Goal: Check status: Check status

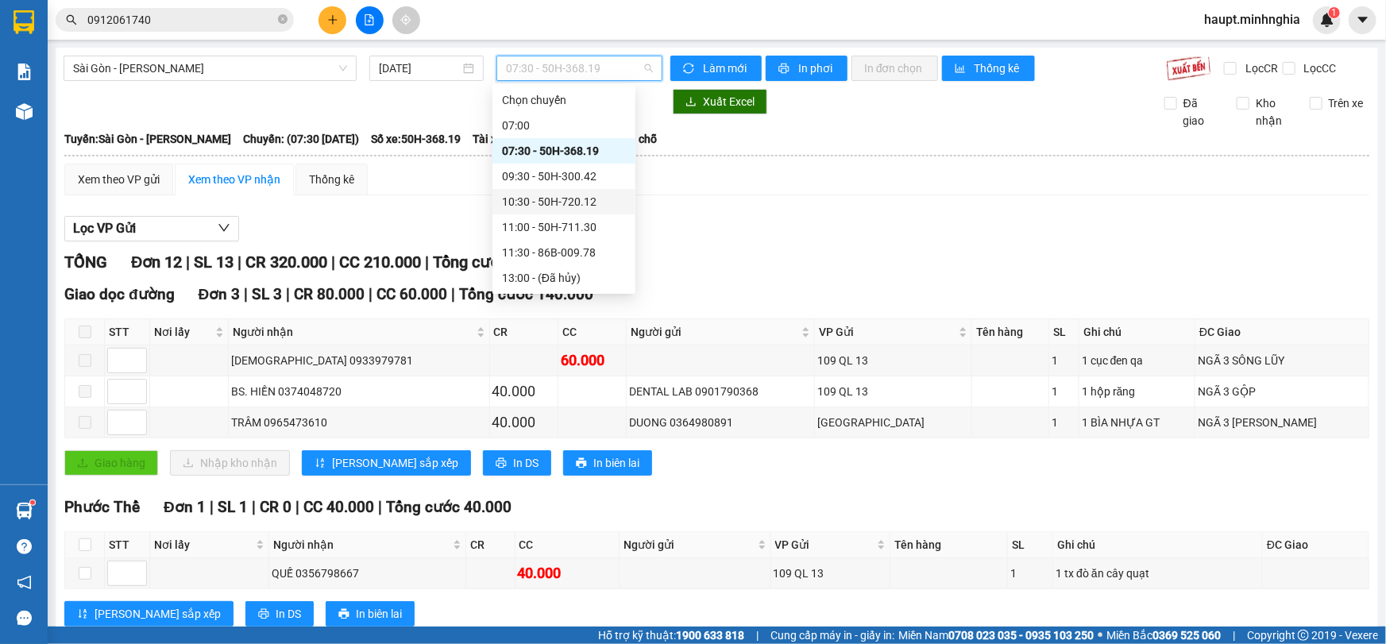
scroll to position [25, 0]
click at [602, 178] on div "10:30 - 50H-720.12" at bounding box center [564, 176] width 124 height 17
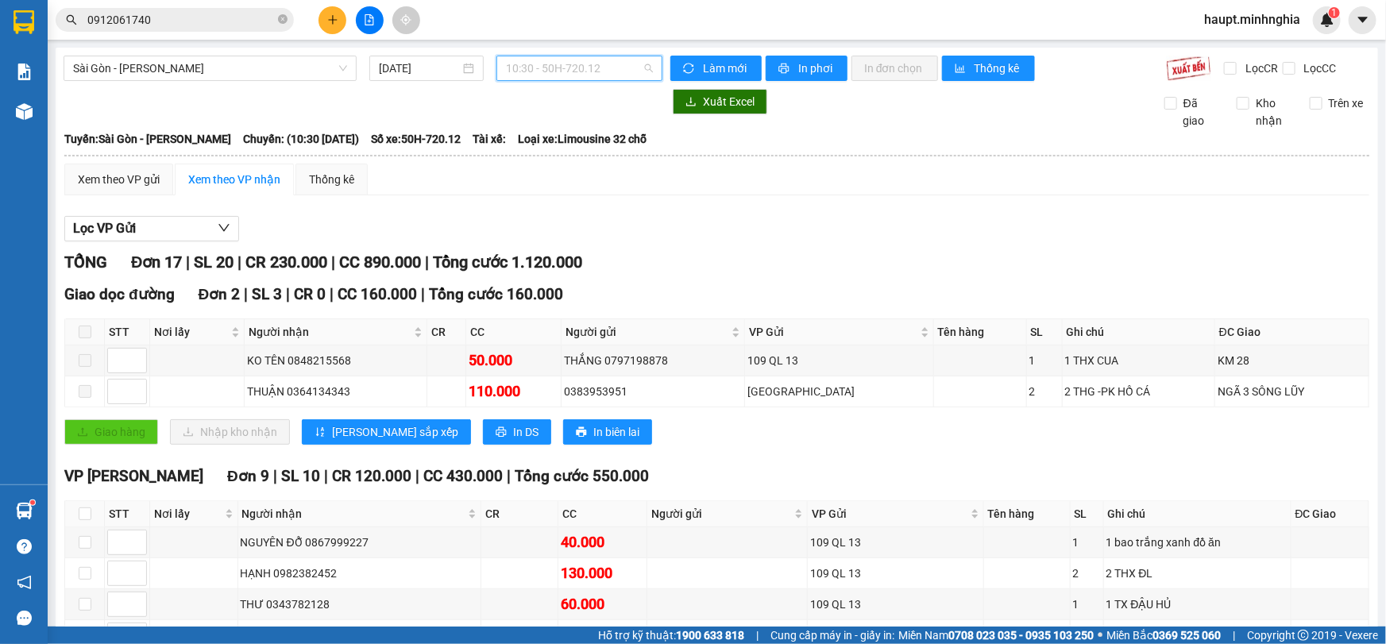
click at [602, 71] on span "10:30 - 50H-720.12" at bounding box center [579, 68] width 147 height 24
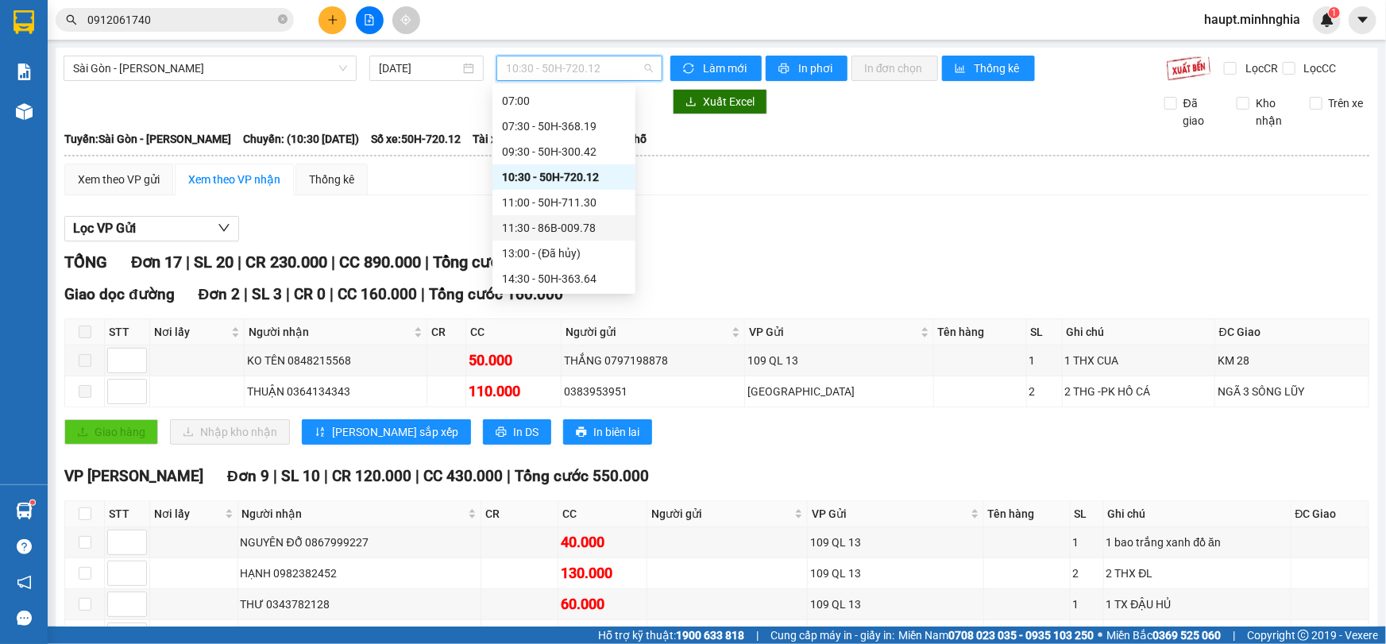
click at [593, 220] on div "11:30 - 86B-009.78" at bounding box center [564, 227] width 124 height 17
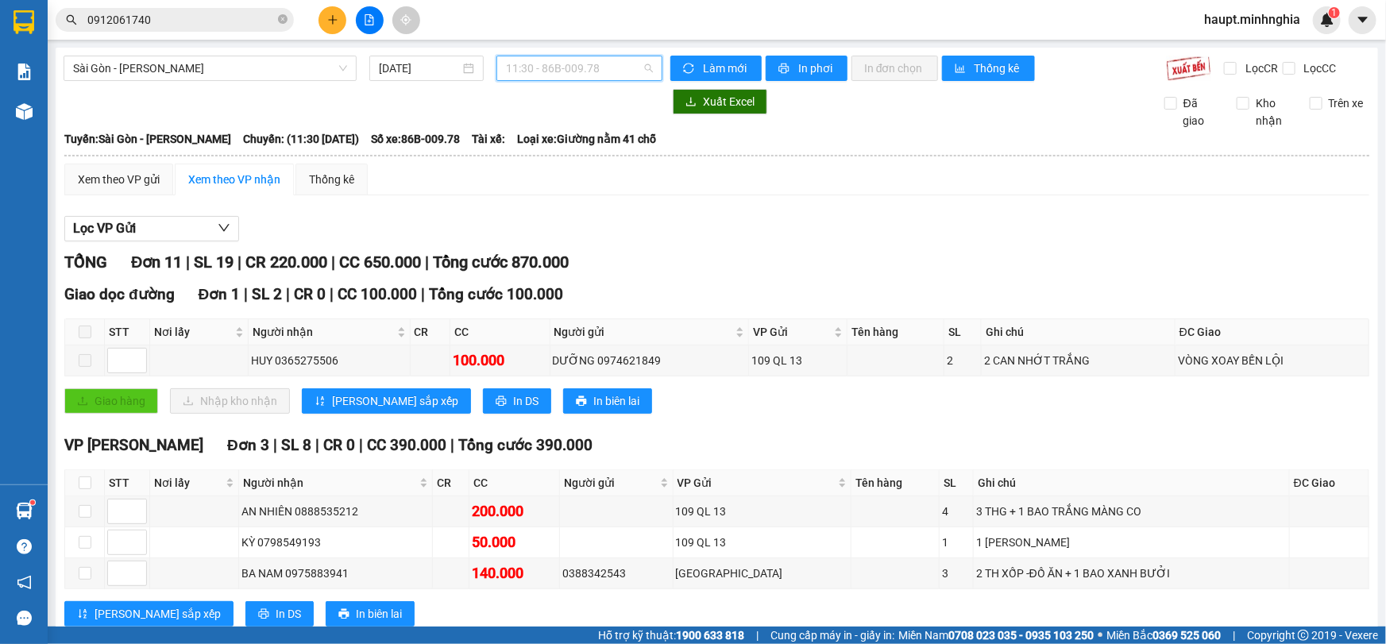
click at [605, 74] on span "11:30 - 86B-009.78" at bounding box center [579, 68] width 147 height 24
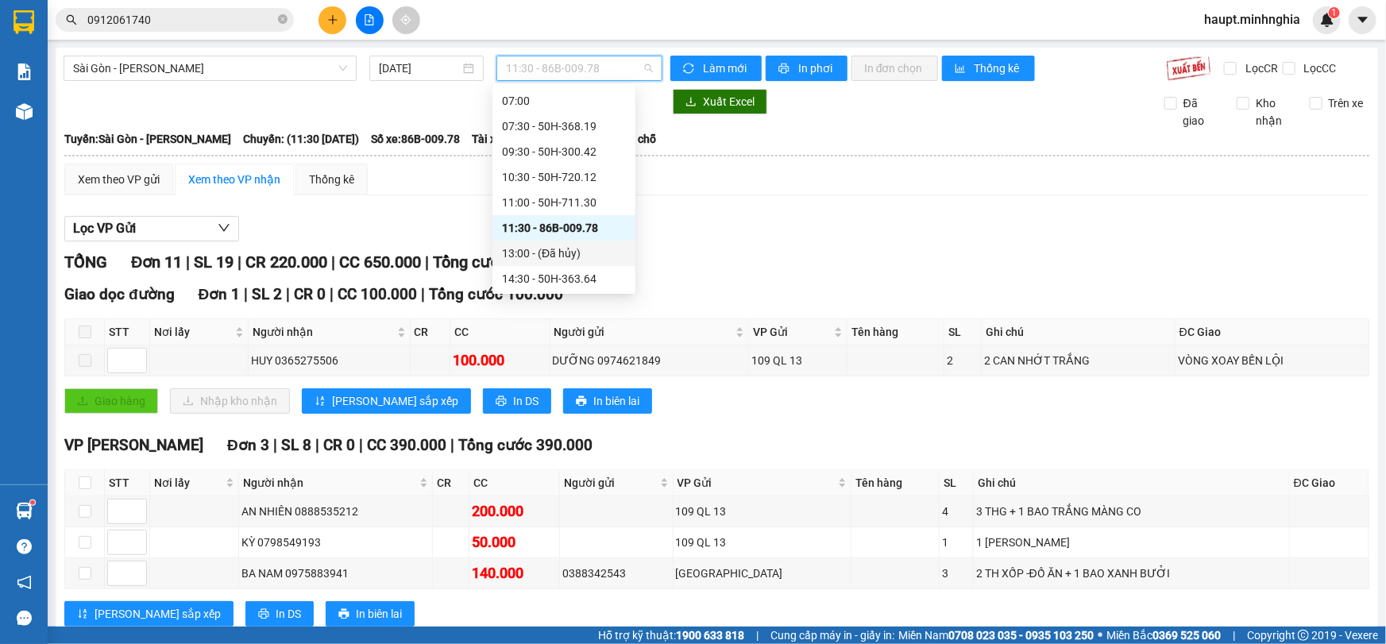
scroll to position [97, 0]
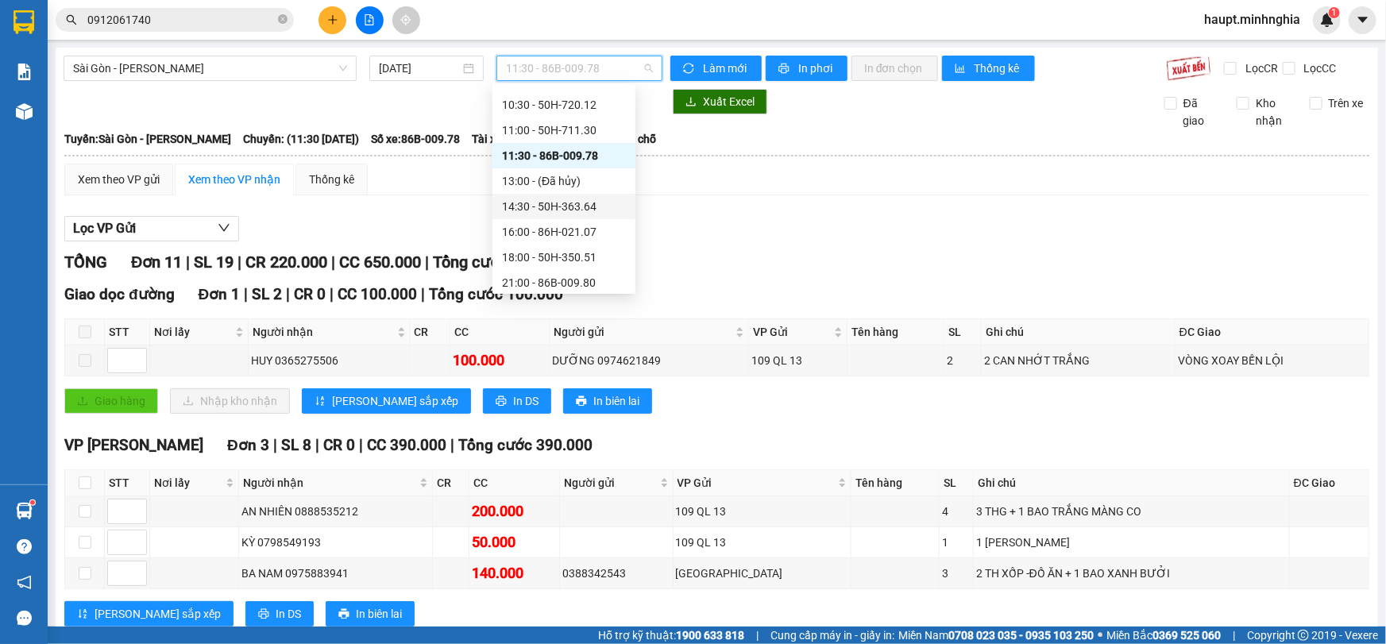
click at [604, 207] on div "14:30 - 50H-363.64" at bounding box center [564, 206] width 124 height 17
